Goal: Find specific page/section: Find specific page/section

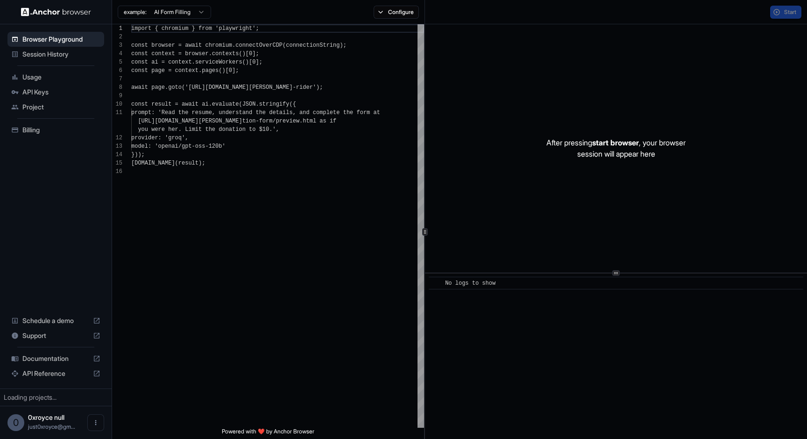
scroll to position [84, 0]
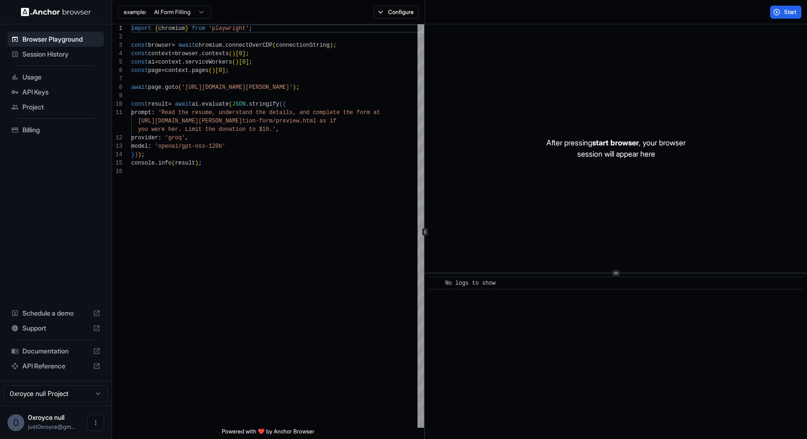
click at [48, 58] on span "Session History" at bounding box center [61, 54] width 78 height 9
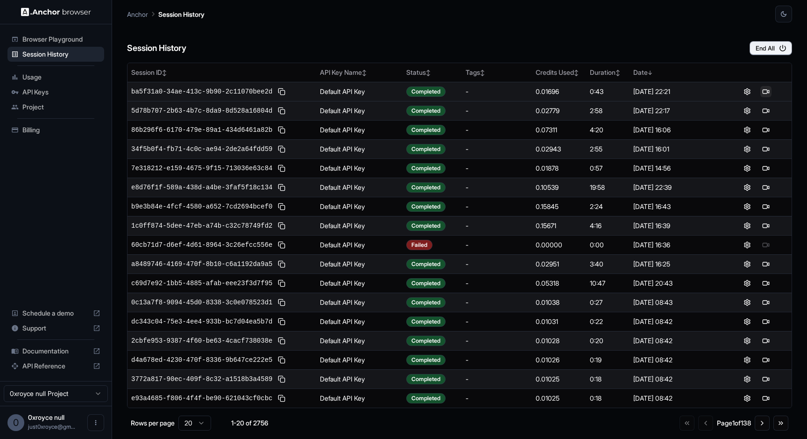
click at [767, 90] on button at bounding box center [765, 91] width 11 height 11
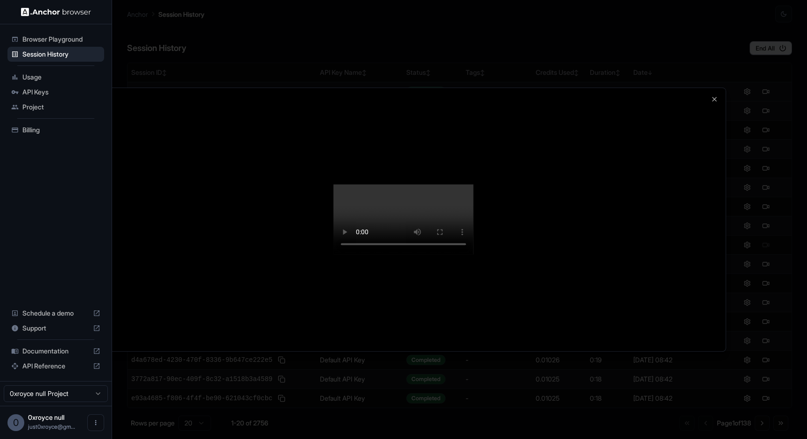
click at [718, 88] on div at bounding box center [403, 219] width 645 height 263
click at [716, 97] on icon "button" at bounding box center [715, 99] width 4 height 4
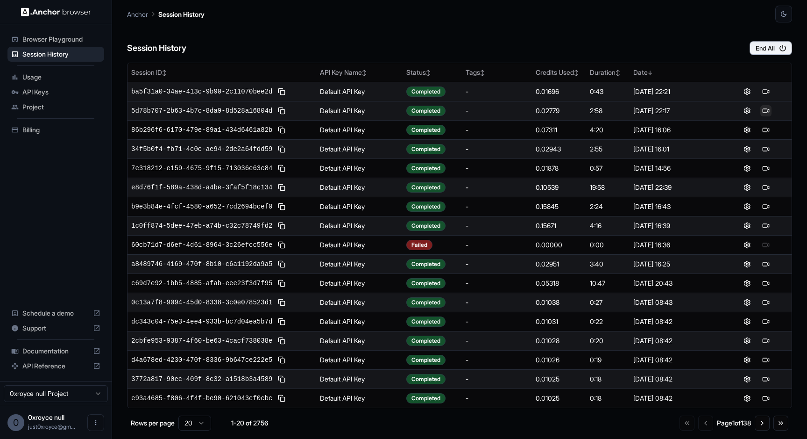
click at [765, 112] on button at bounding box center [765, 110] width 11 height 11
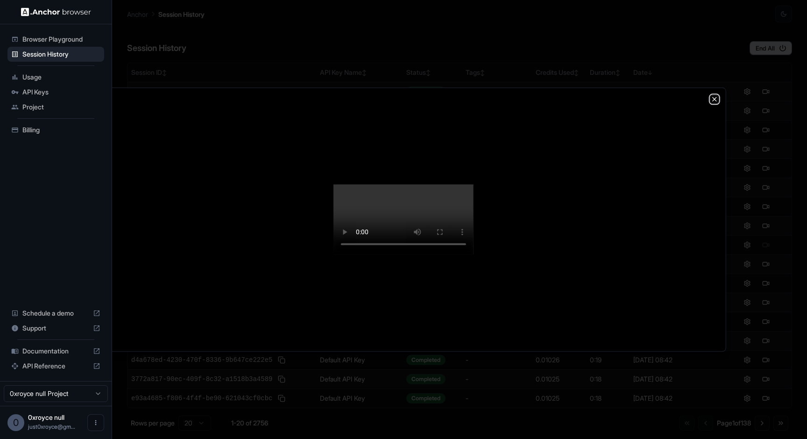
click at [716, 95] on icon "button" at bounding box center [714, 98] width 7 height 7
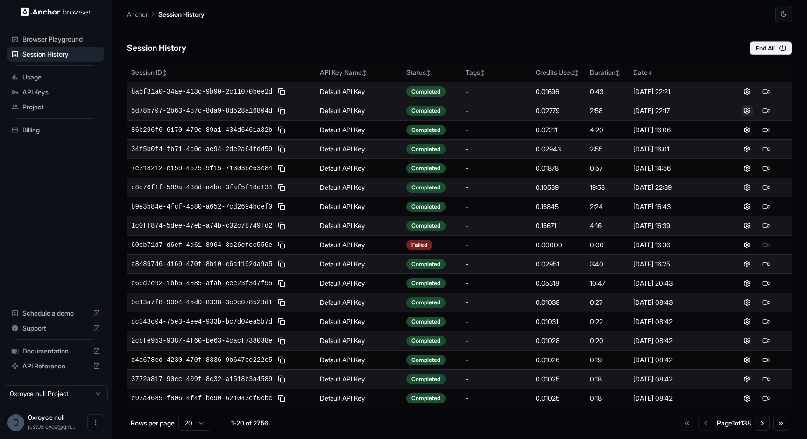
click at [745, 112] on button at bounding box center [747, 110] width 11 height 11
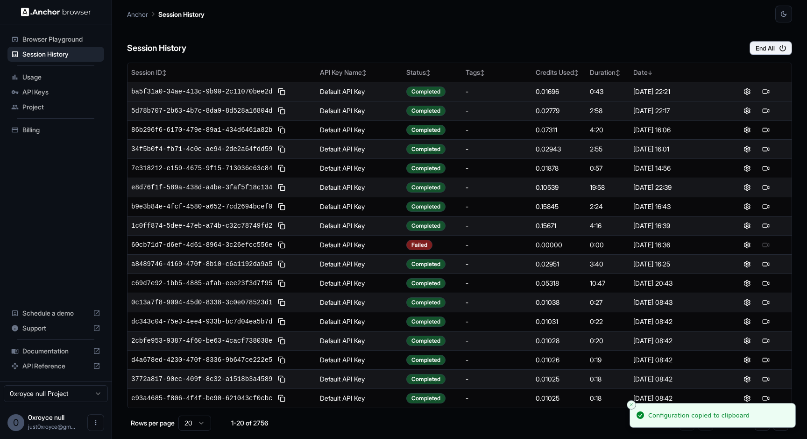
click at [311, 111] on div "5d78b707-2b63-4b7c-8da9-8d528a16804d" at bounding box center [221, 110] width 181 height 11
